Goal: Complete application form: Complete application form

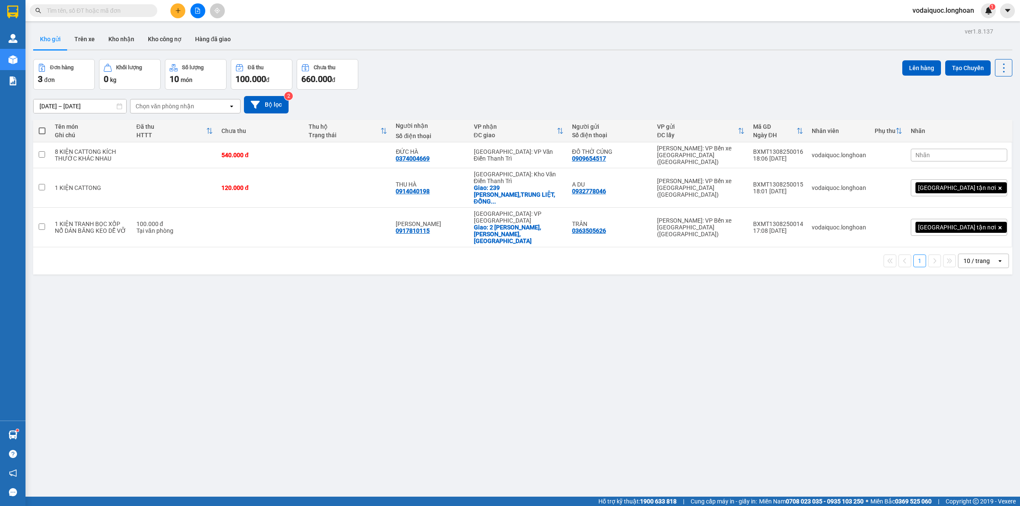
click at [119, 11] on input "text" at bounding box center [97, 10] width 100 height 9
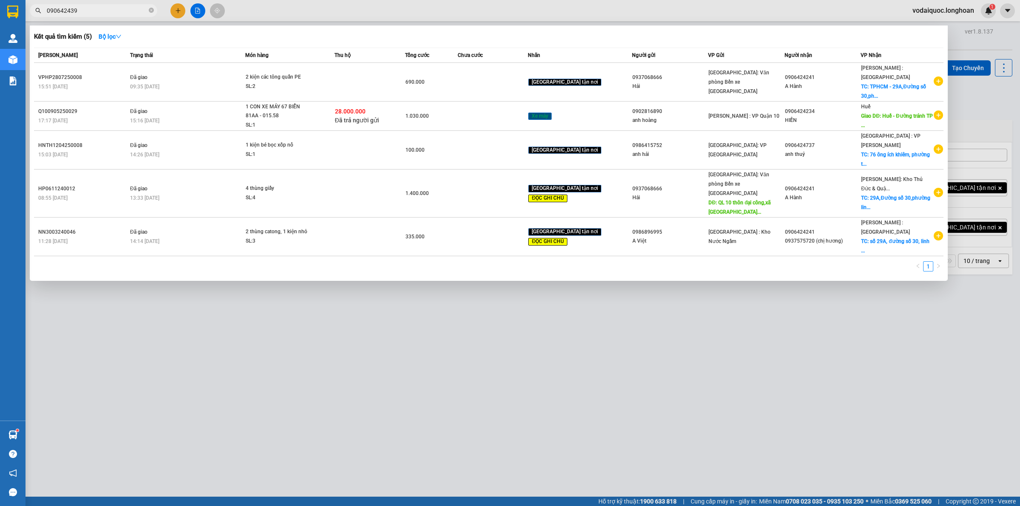
type input "0906424399"
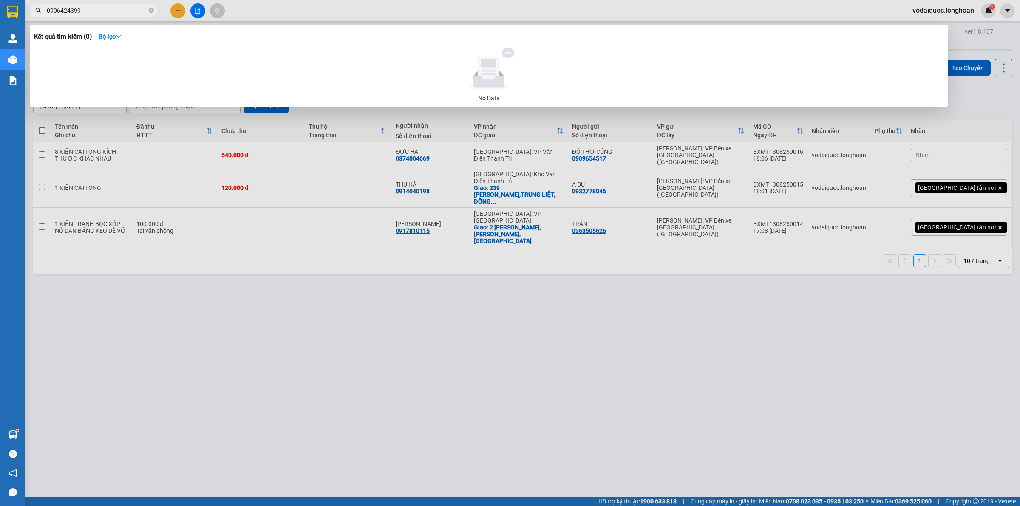
drag, startPoint x: 88, startPoint y: 12, endPoint x: -24, endPoint y: 10, distance: 111.8
click at [0, 10] on html "Kết quả tìm kiếm ( 0 ) Bộ lọc No Data 0906424399 vodaiquoc.longhoan 1 Quản [PER…" at bounding box center [510, 253] width 1020 height 506
click at [151, 10] on icon "close-circle" at bounding box center [151, 10] width 5 height 5
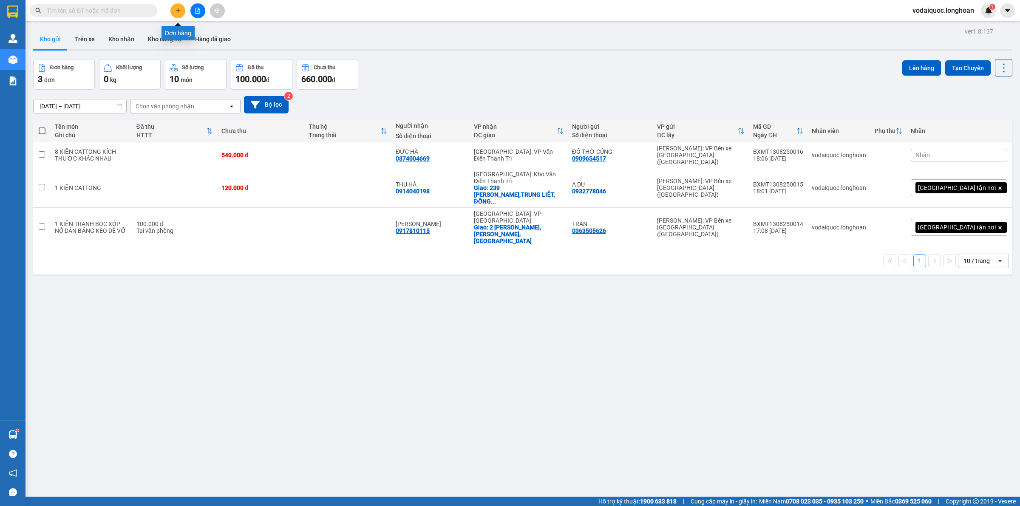
click at [177, 11] on icon "plus" at bounding box center [178, 11] width 6 height 6
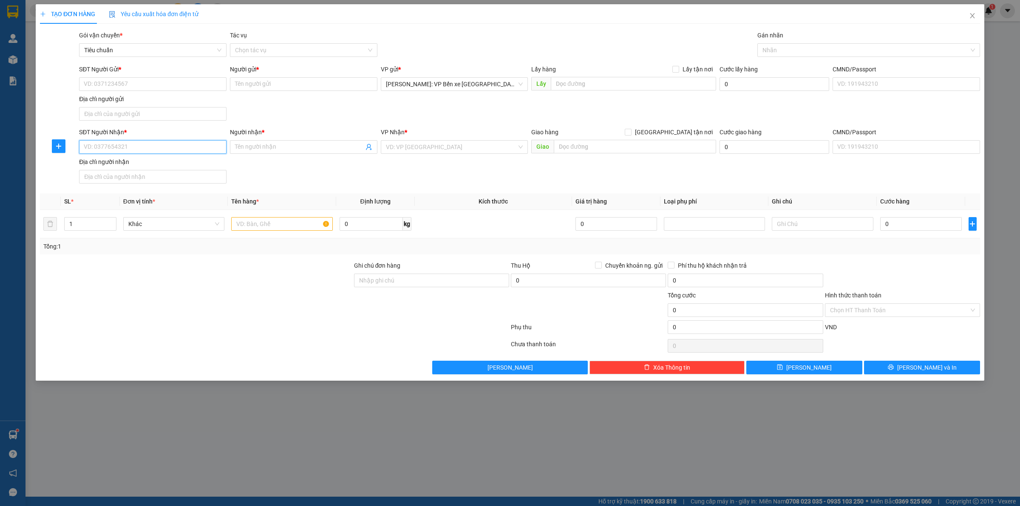
click at [144, 142] on input "SĐT Người Nhận *" at bounding box center [152, 147] width 147 height 14
paste input "0906424399"
click at [151, 143] on input "0906424399" at bounding box center [152, 147] width 147 height 14
type input "0906424399"
click at [152, 85] on input "SĐT Người Gửi *" at bounding box center [152, 84] width 147 height 14
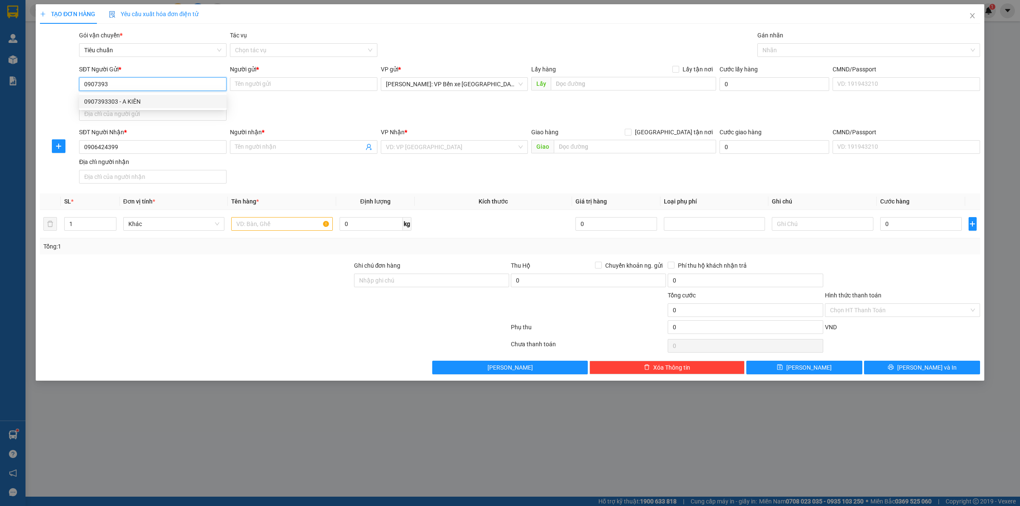
click at [134, 100] on div "0907393303 - A KIÊN" at bounding box center [152, 101] width 137 height 9
type input "0907393303"
type input "A KIÊN"
checkbox input "true"
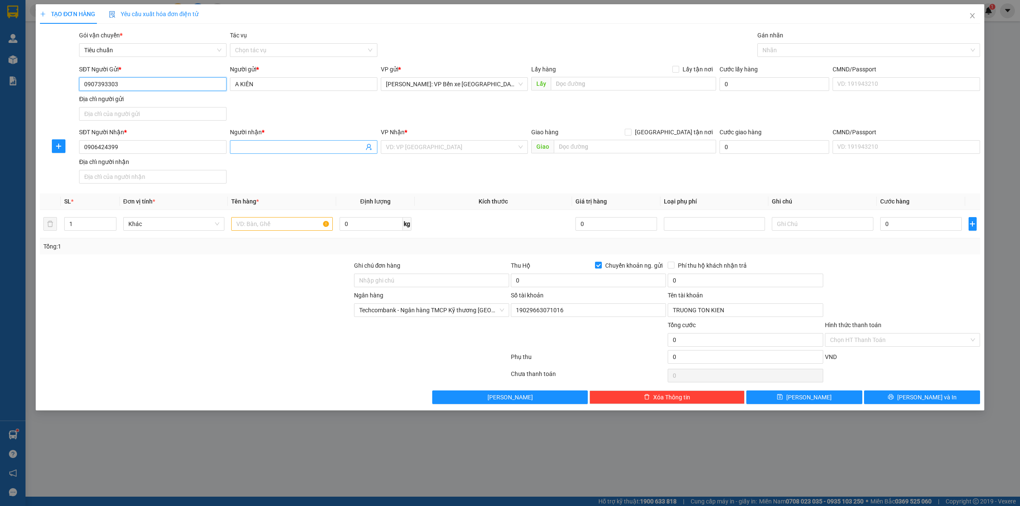
type input "0907393303"
click at [298, 146] on input "Người nhận *" at bounding box center [299, 146] width 129 height 9
type input "TIÊN SA"
click at [419, 142] on input "search" at bounding box center [451, 147] width 131 height 13
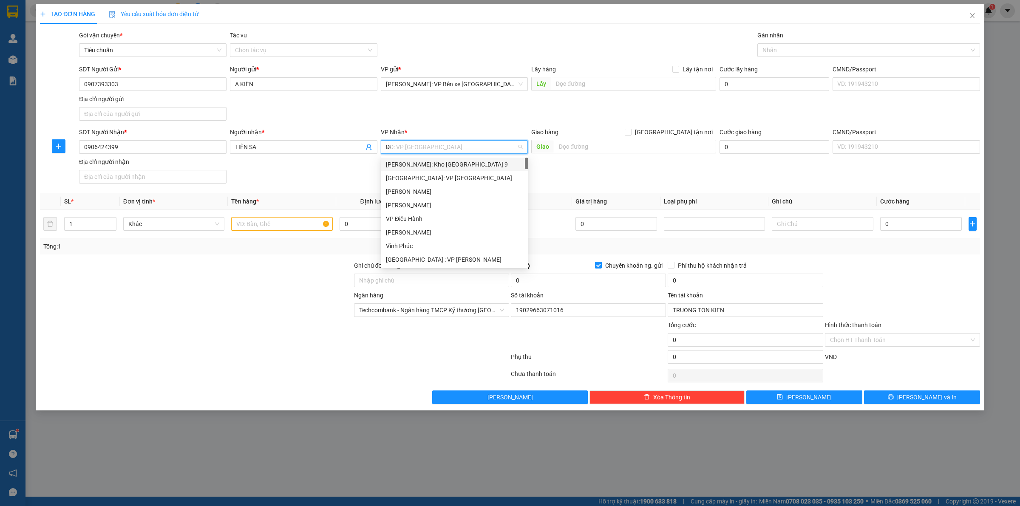
type input "D"
type input "ĐÀ"
click at [434, 164] on div "[GEOGRAPHIC_DATA] : VP [PERSON_NAME]" at bounding box center [464, 164] width 156 height 9
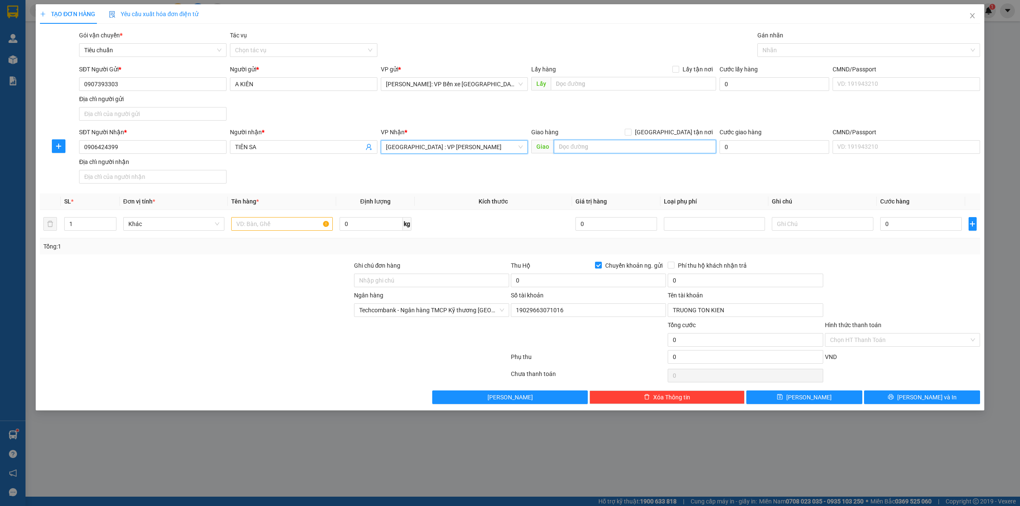
drag, startPoint x: 617, startPoint y: 147, endPoint x: 612, endPoint y: 147, distance: 4.7
click at [617, 147] on input "text" at bounding box center [635, 147] width 162 height 14
type input "382/9G NÚI THÀNH,[GEOGRAPHIC_DATA],[GEOGRAPHIC_DATA],[GEOGRAPHIC_DATA]"
click at [631, 133] on input "[GEOGRAPHIC_DATA] tận nơi" at bounding box center [628, 132] width 6 height 6
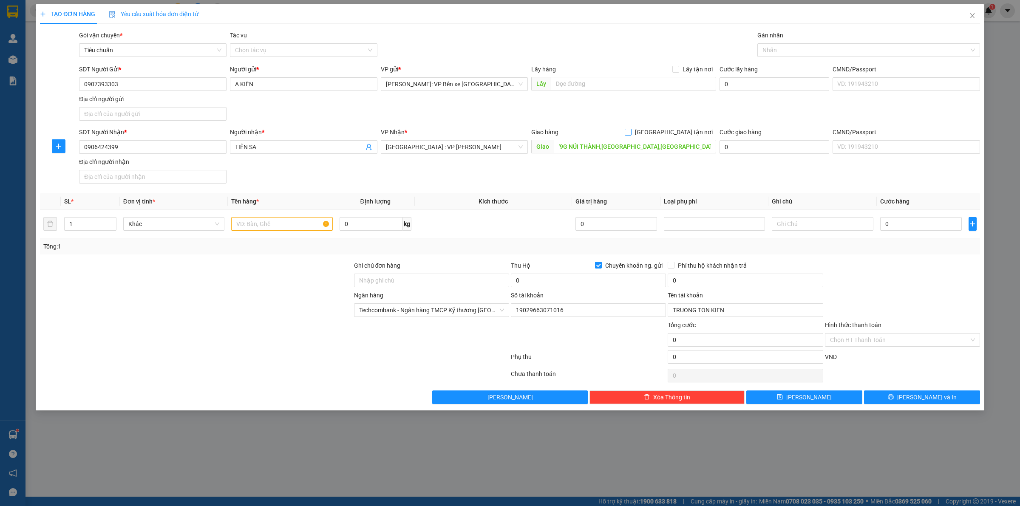
checkbox input "true"
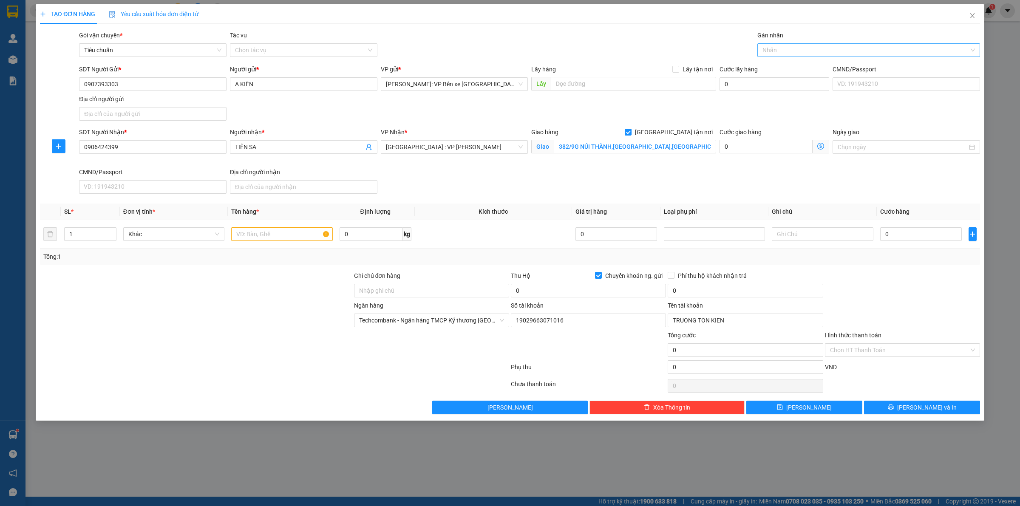
click at [790, 47] on div at bounding box center [864, 50] width 210 height 10
type input "GIA"
click at [785, 63] on div "[GEOGRAPHIC_DATA] tận nơi" at bounding box center [868, 66] width 212 height 9
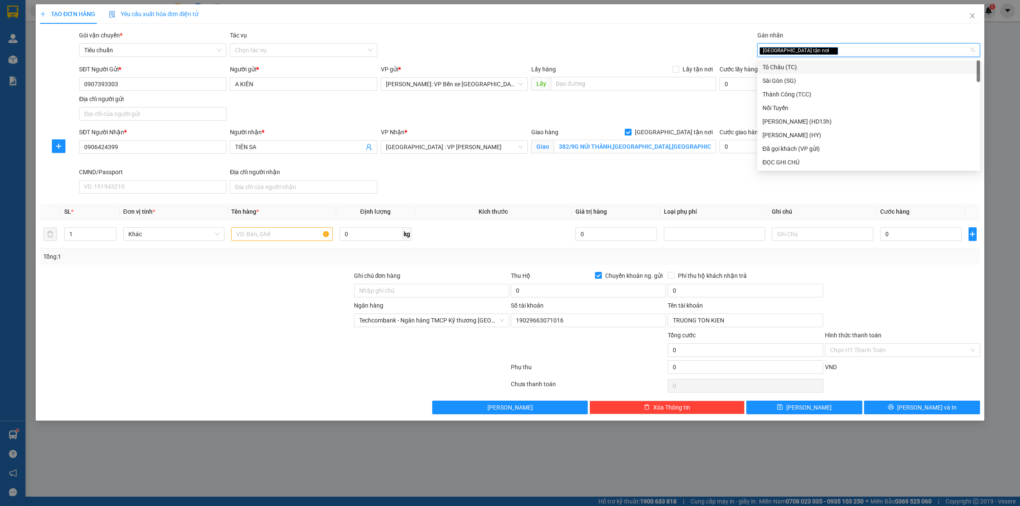
click at [808, 50] on div "[GEOGRAPHIC_DATA] tận nơi" at bounding box center [864, 50] width 210 height 10
click at [253, 234] on input "text" at bounding box center [281, 234] width 101 height 14
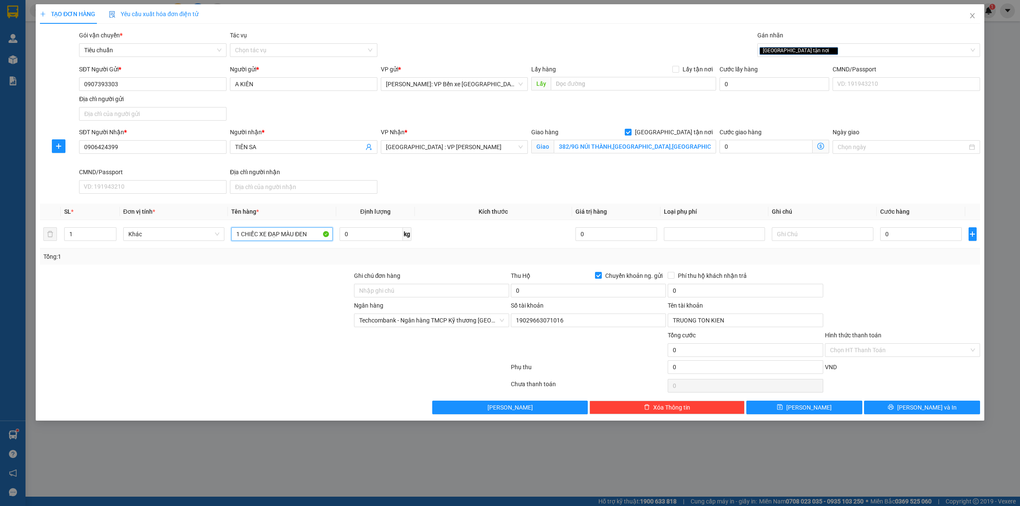
type input "1 CHIẾC XE ĐẠP MÀU ĐEN"
click at [169, 285] on div at bounding box center [196, 286] width 314 height 30
click at [917, 232] on input "0" at bounding box center [921, 234] width 82 height 14
type input "3"
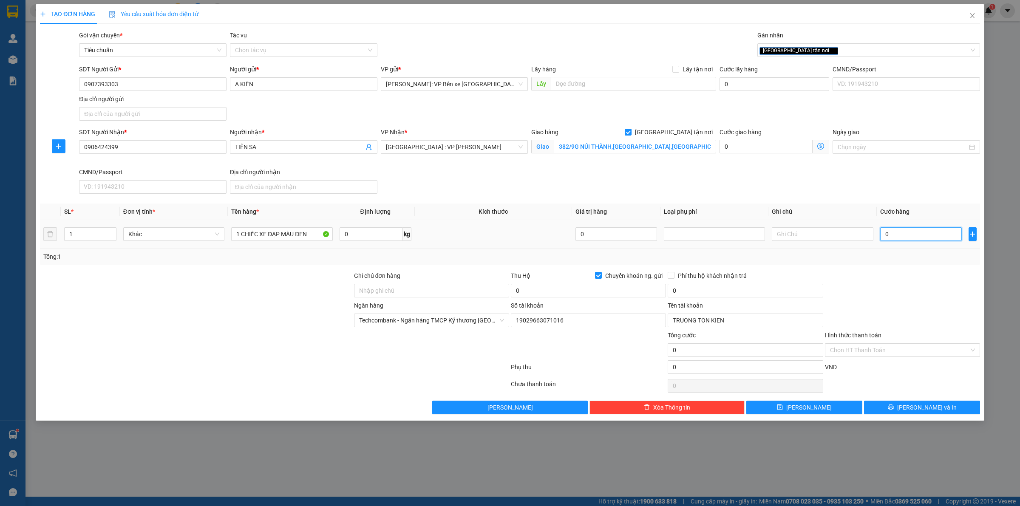
type input "3"
type input "30"
type input "300"
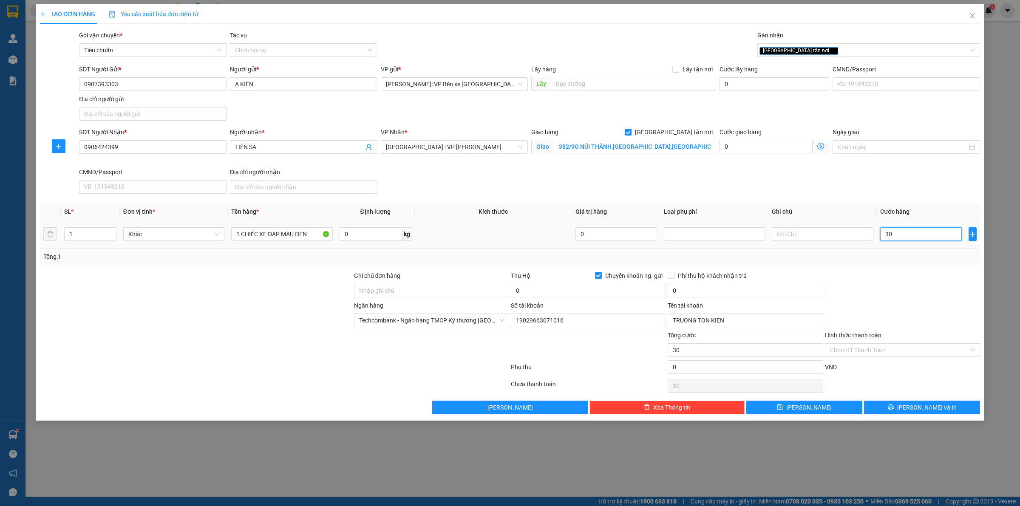
type input "300"
type input "3.000"
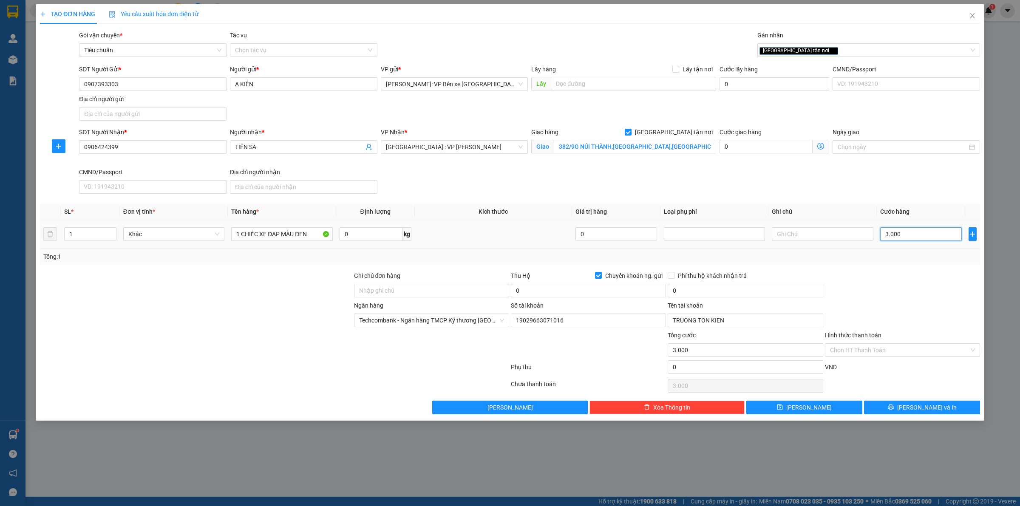
type input "30.000"
type input "300.000"
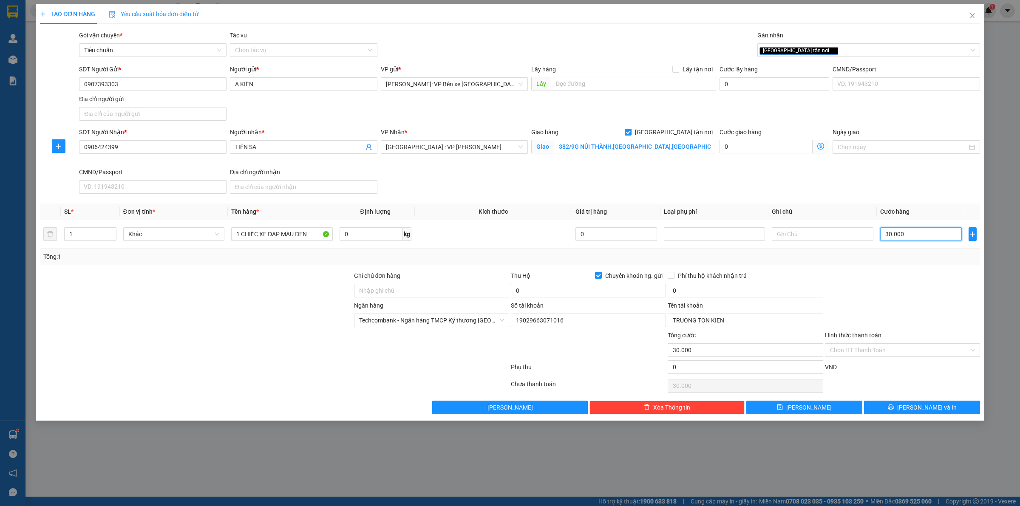
type input "300.000"
click at [564, 292] on input "0" at bounding box center [588, 291] width 155 height 14
type input "2.700.000"
click at [706, 293] on input "0" at bounding box center [745, 291] width 155 height 14
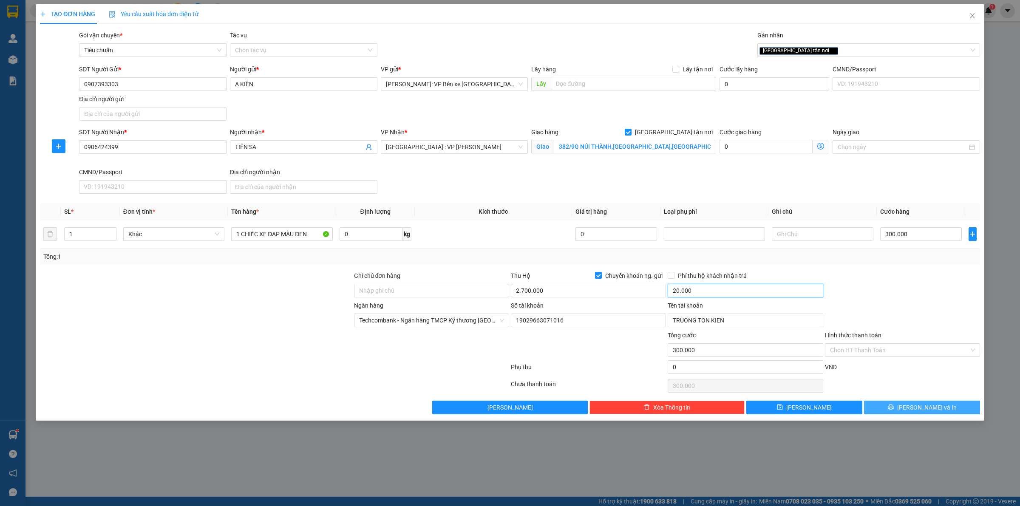
type input "20.000"
click at [927, 409] on span "[PERSON_NAME] và In" at bounding box center [926, 407] width 59 height 9
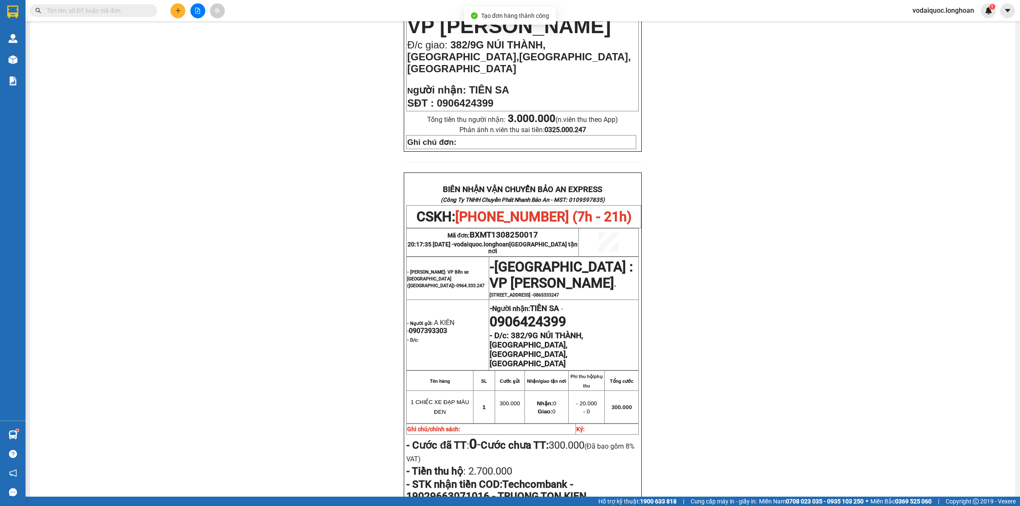
scroll to position [372, 0]
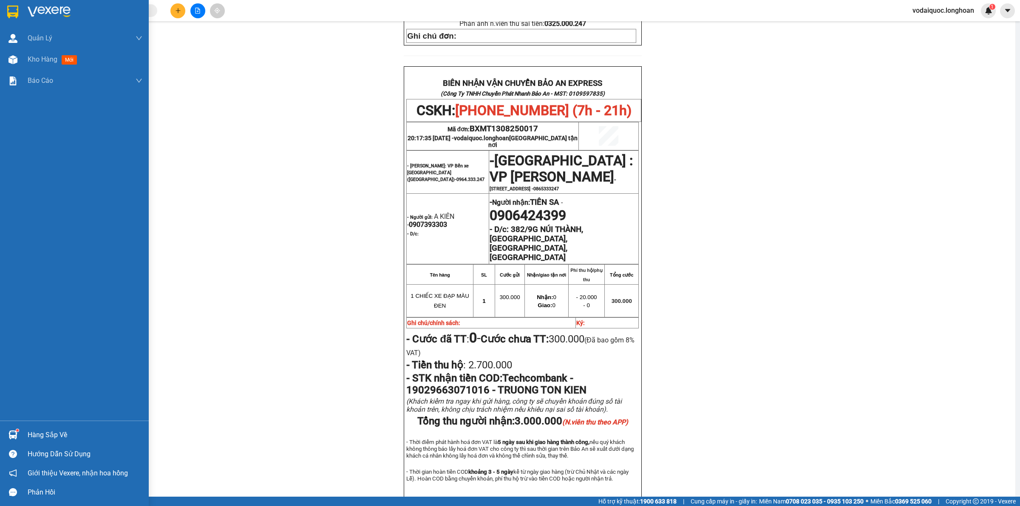
click at [37, 12] on img at bounding box center [49, 12] width 43 height 13
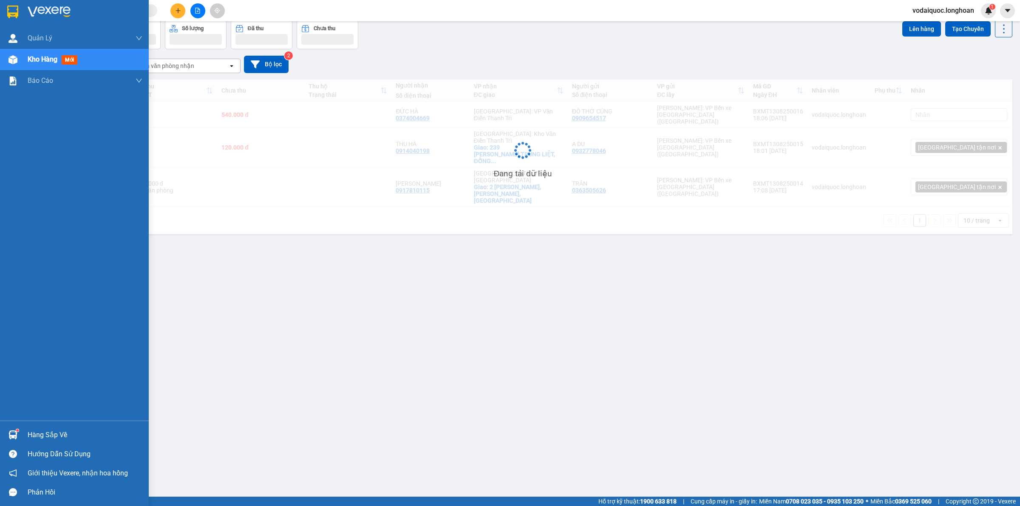
scroll to position [39, 0]
